Goal: Information Seeking & Learning: Learn about a topic

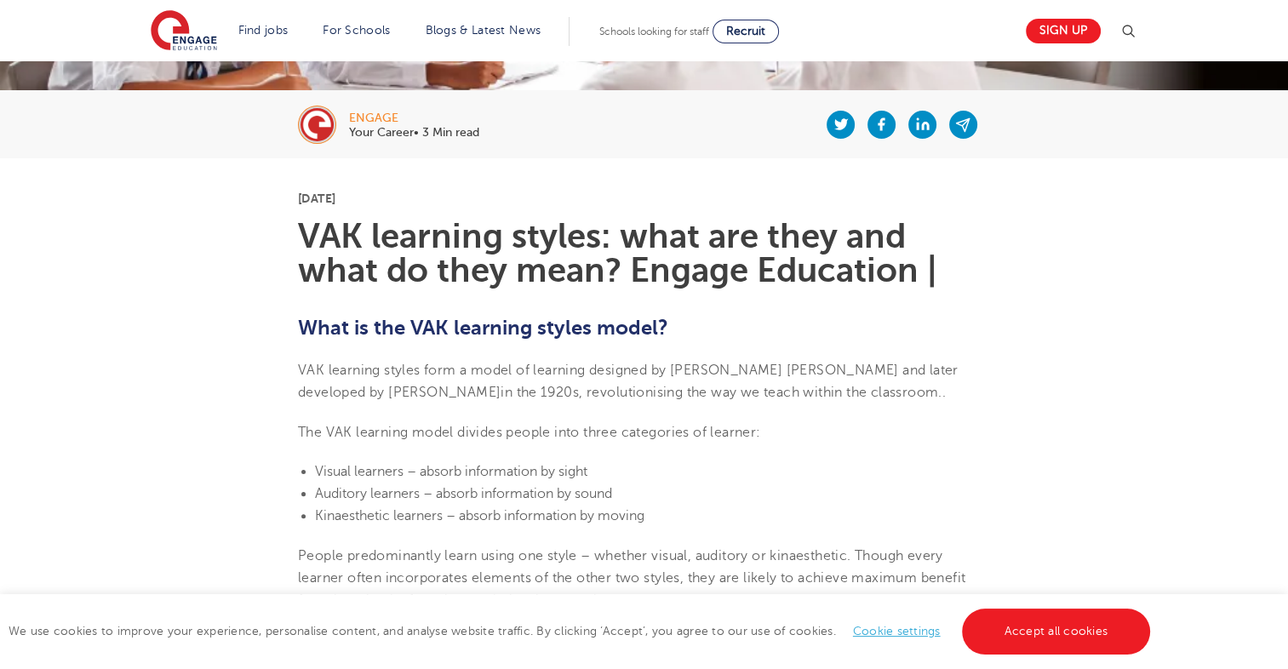
scroll to position [341, 0]
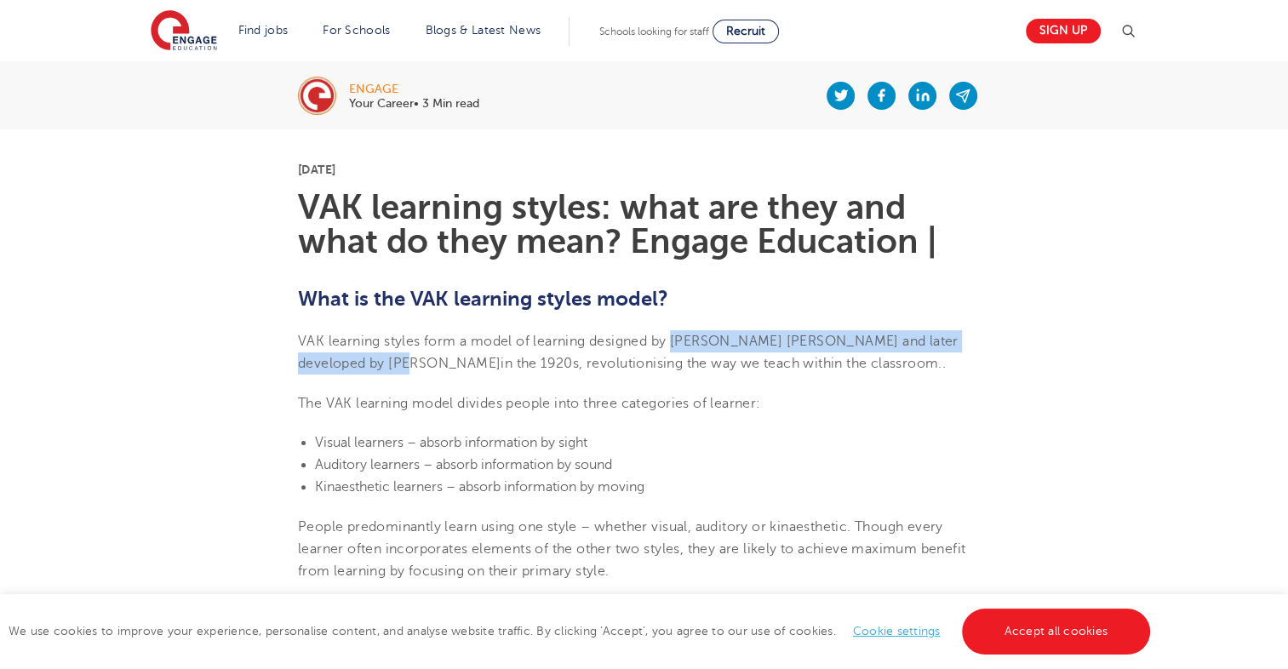
drag, startPoint x: 675, startPoint y: 340, endPoint x: 347, endPoint y: 366, distance: 328.9
click at [347, 366] on span "VAK learning styles form a model of learning designed by [PERSON_NAME] [PERSON_…" at bounding box center [628, 352] width 661 height 37
copy span "[PERSON_NAME] [PERSON_NAME] and later developed by [PERSON_NAME]"
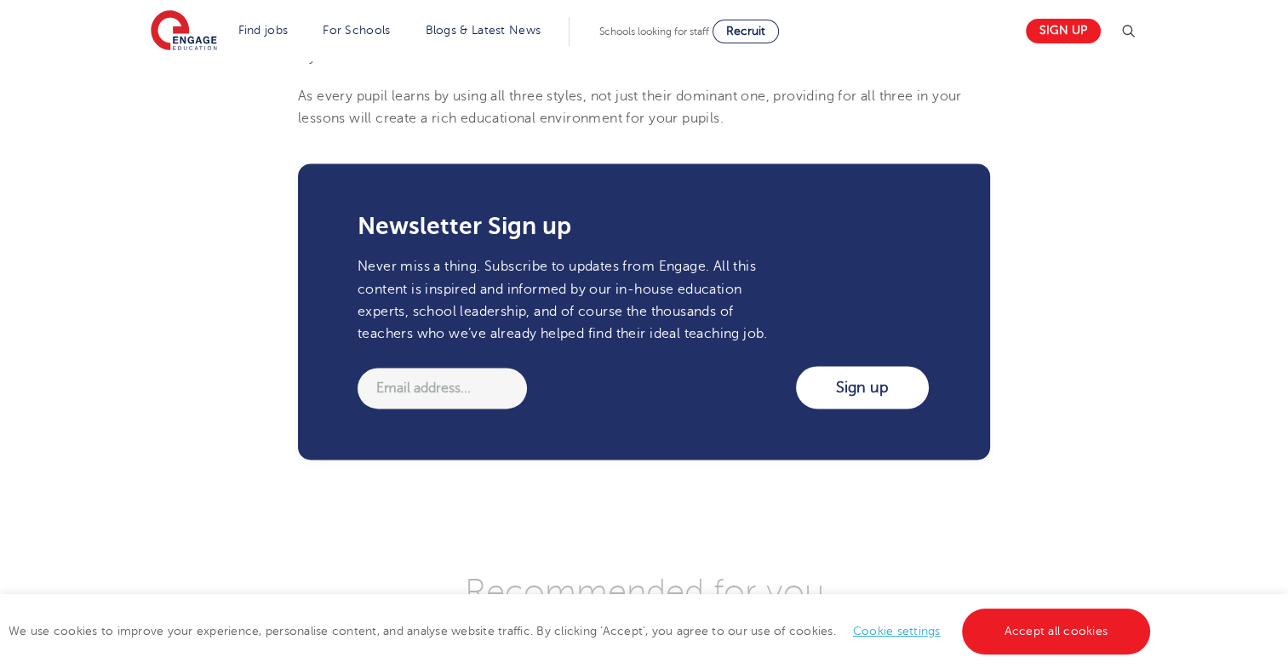
scroll to position [2384, 0]
